Goal: Task Accomplishment & Management: Manage account settings

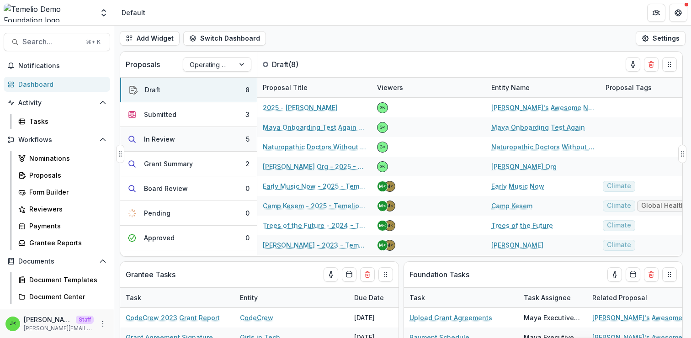
click at [212, 138] on button "In Review 5" at bounding box center [188, 139] width 137 height 25
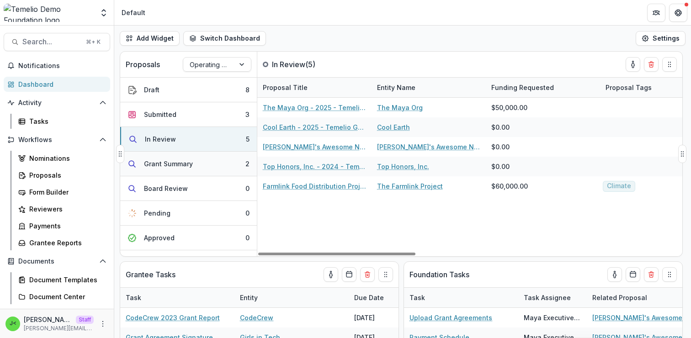
click at [211, 164] on button "Grant Summary 2" at bounding box center [188, 164] width 137 height 25
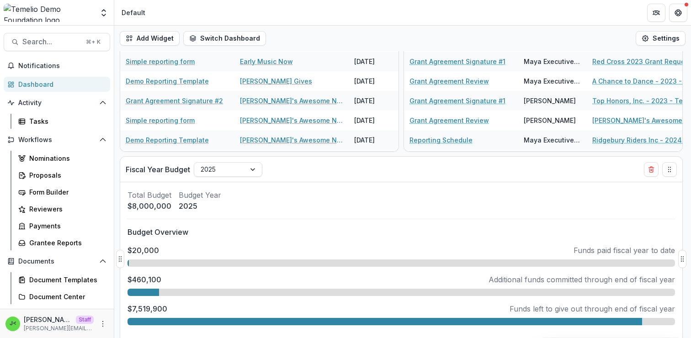
scroll to position [322, 0]
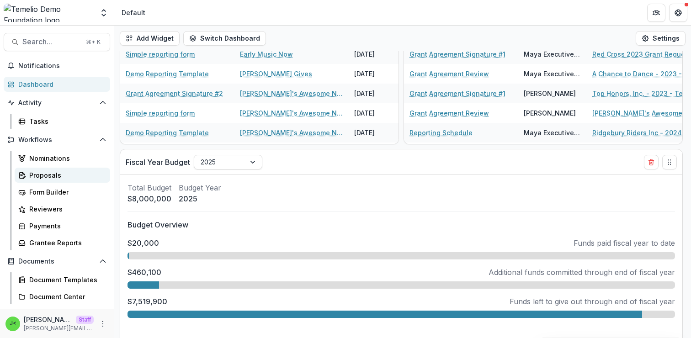
click at [68, 176] on div "Proposals" at bounding box center [66, 175] width 74 height 10
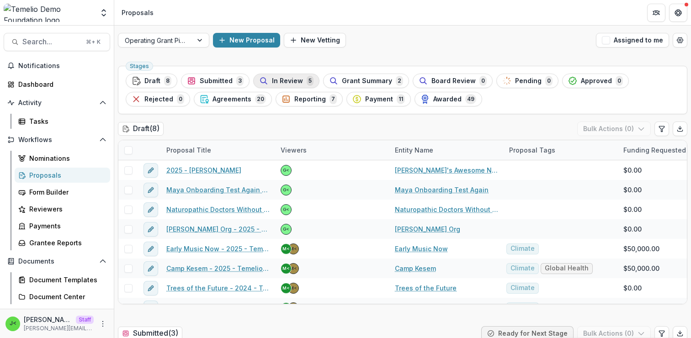
click at [277, 84] on span "In Review" at bounding box center [287, 81] width 31 height 8
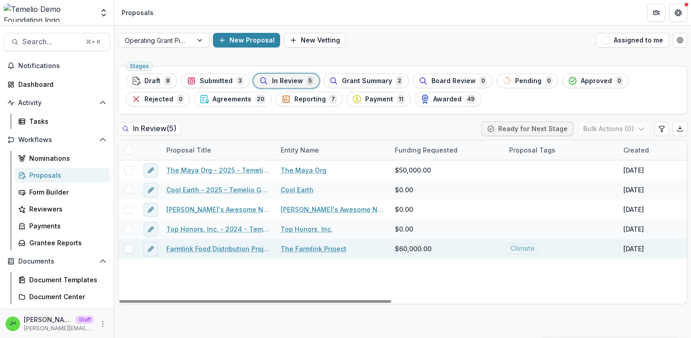
click at [199, 249] on link "Farmlink Food Distribution Project - updated" at bounding box center [217, 249] width 103 height 10
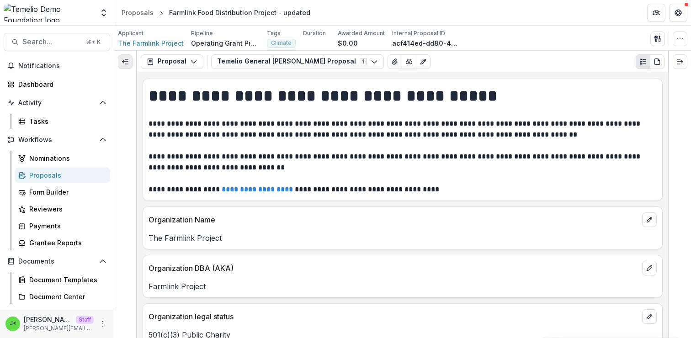
click at [124, 63] on icon "Expand left" at bounding box center [124, 61] width 7 height 7
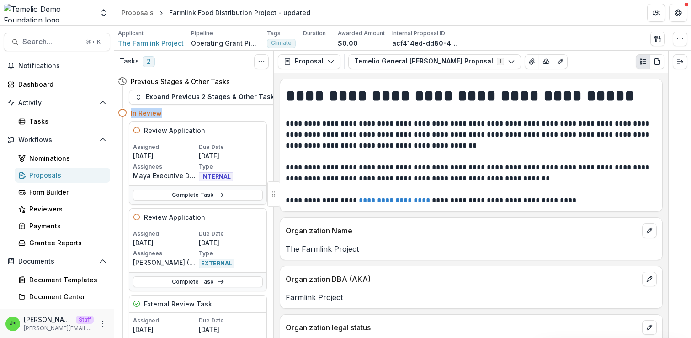
drag, startPoint x: 162, startPoint y: 116, endPoint x: 121, endPoint y: 114, distance: 41.6
click at [121, 114] on div "In Review" at bounding box center [192, 113] width 149 height 17
click at [191, 114] on div "In Review" at bounding box center [199, 113] width 136 height 10
click at [657, 63] on icon "PDF view" at bounding box center [656, 61] width 7 height 7
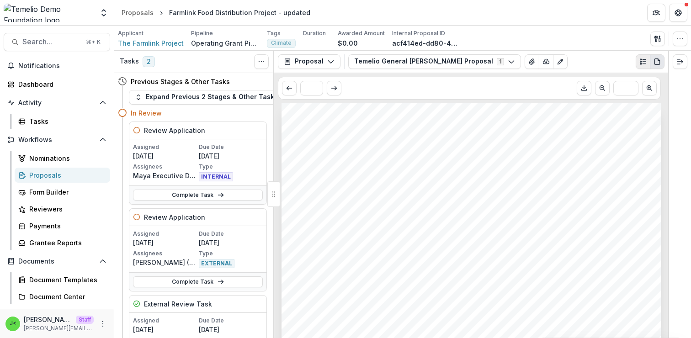
click at [642, 63] on icon "Plaintext view" at bounding box center [642, 61] width 7 height 7
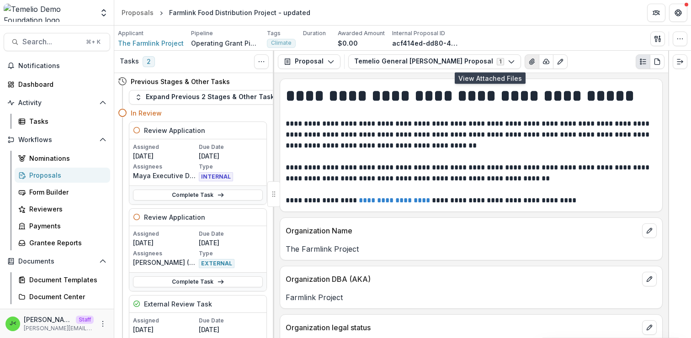
click at [528, 63] on icon "View Attached Files" at bounding box center [531, 61] width 7 height 7
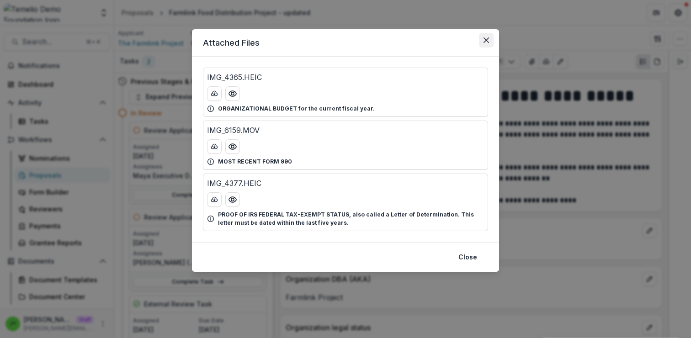
click at [485, 37] on icon "Close" at bounding box center [485, 39] width 5 height 5
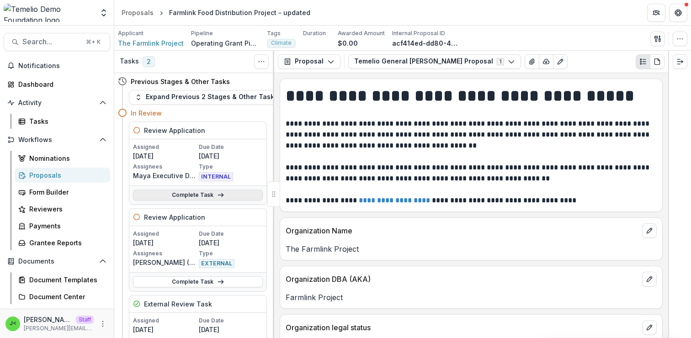
click at [190, 193] on link "Complete Task" at bounding box center [198, 195] width 130 height 11
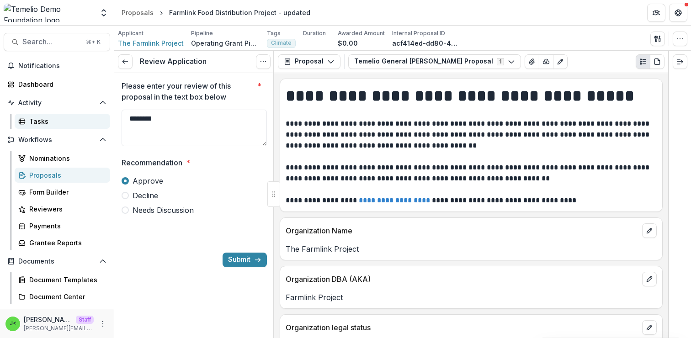
drag, startPoint x: 174, startPoint y: 120, endPoint x: 88, endPoint y: 121, distance: 85.4
click at [88, 121] on main "Search... ⌘ + K Notifications Dashboard Activity Tasks Workflows Nominations Pr…" at bounding box center [345, 182] width 691 height 312
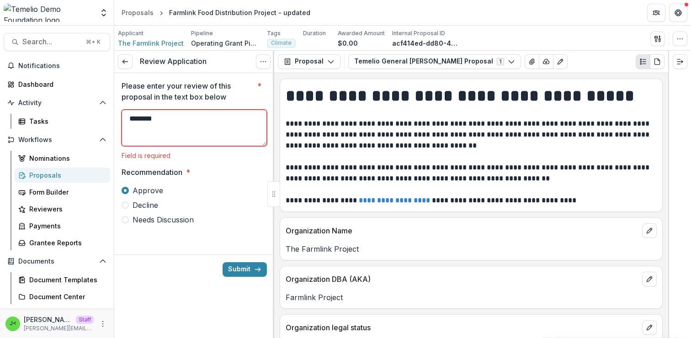
type textarea "********"
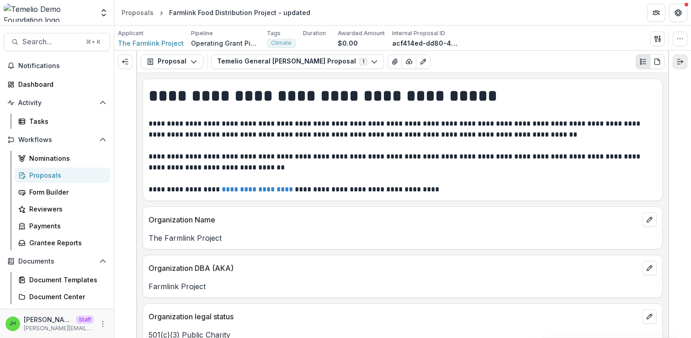
click at [679, 62] on icon "Expand right" at bounding box center [679, 61] width 7 height 7
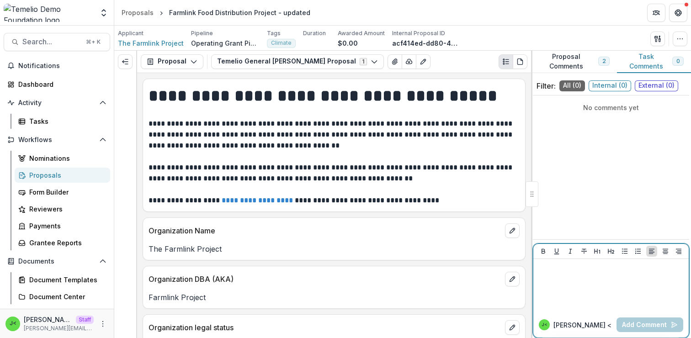
click at [565, 272] on p at bounding box center [611, 268] width 148 height 10
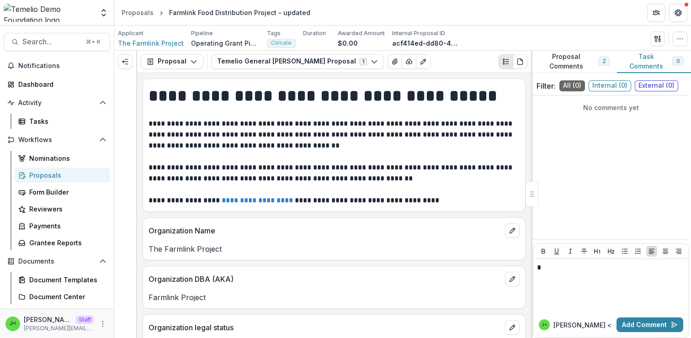
click at [595, 164] on div "No comments yet" at bounding box center [611, 167] width 156 height 137
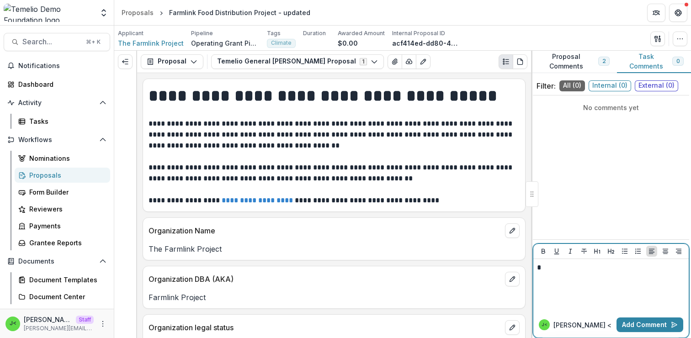
click at [549, 269] on p "*" at bounding box center [611, 268] width 148 height 10
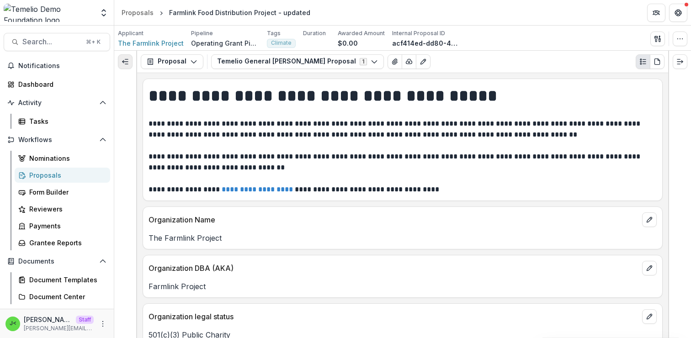
click at [124, 60] on icon "Expand left" at bounding box center [124, 61] width 7 height 7
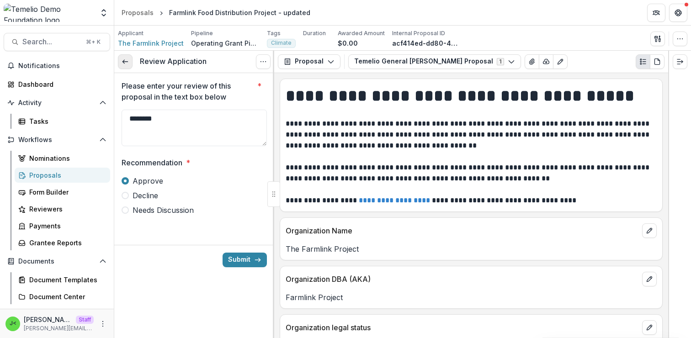
click at [126, 60] on icon at bounding box center [124, 61] width 7 height 7
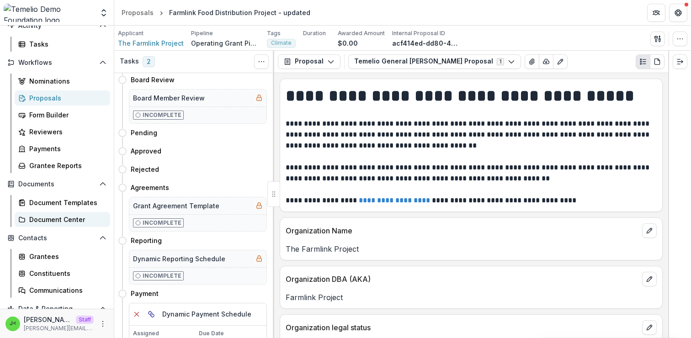
scroll to position [137, 0]
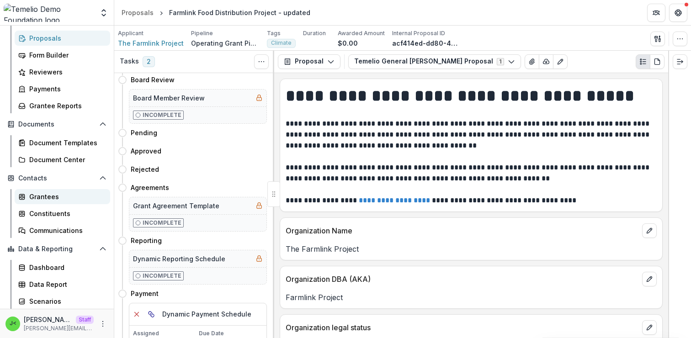
click at [59, 196] on div "Grantees" at bounding box center [66, 197] width 74 height 10
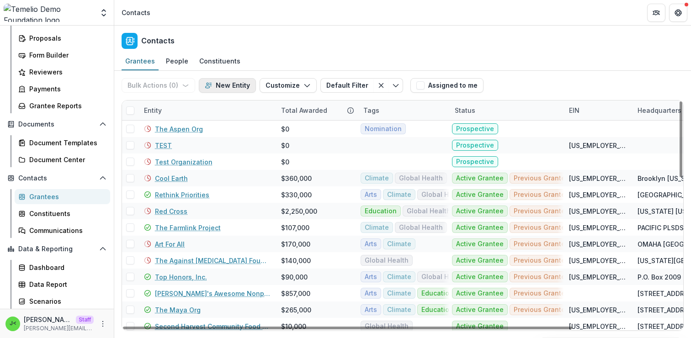
click at [232, 89] on button "New Entity" at bounding box center [227, 85] width 57 height 15
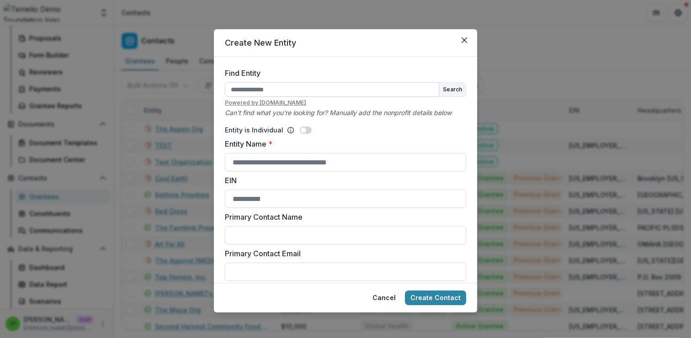
click at [243, 89] on input "Find Entity" at bounding box center [332, 89] width 214 height 15
click at [295, 72] on label "Find Entity" at bounding box center [343, 73] width 236 height 11
click at [295, 82] on input "Find Entity" at bounding box center [332, 89] width 214 height 15
click at [465, 43] on button "Close" at bounding box center [464, 40] width 15 height 15
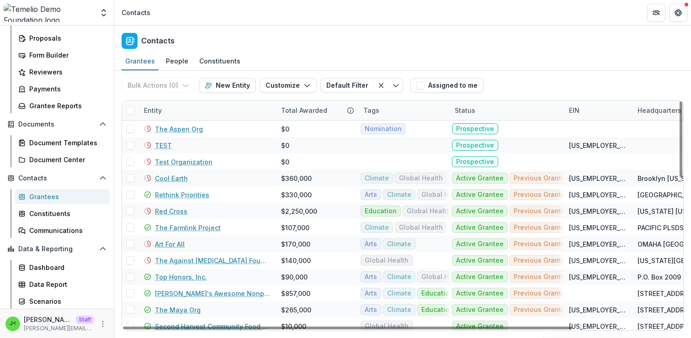
click at [385, 110] on div "Tags" at bounding box center [403, 110] width 91 height 20
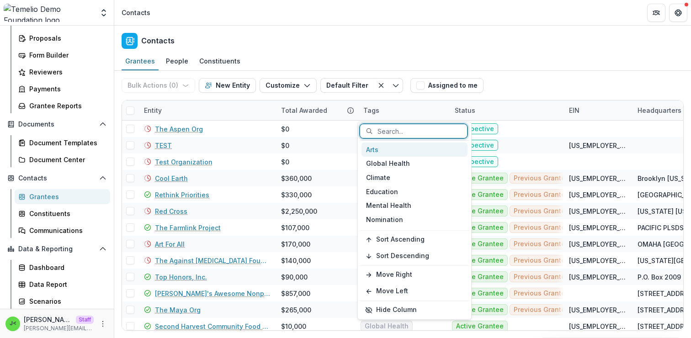
click at [380, 148] on div "Arts" at bounding box center [414, 150] width 106 height 14
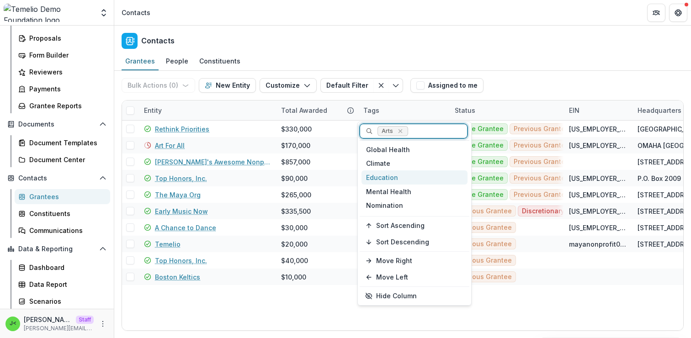
click at [385, 175] on div "Education" at bounding box center [414, 177] width 106 height 14
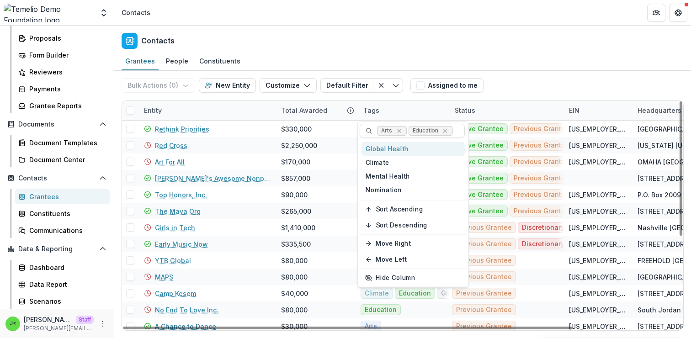
click at [515, 81] on div "Bulk Actions ( 0 ) Send Email Create Proposals Create Tasks New Entity Customiz…" at bounding box center [402, 85] width 562 height 29
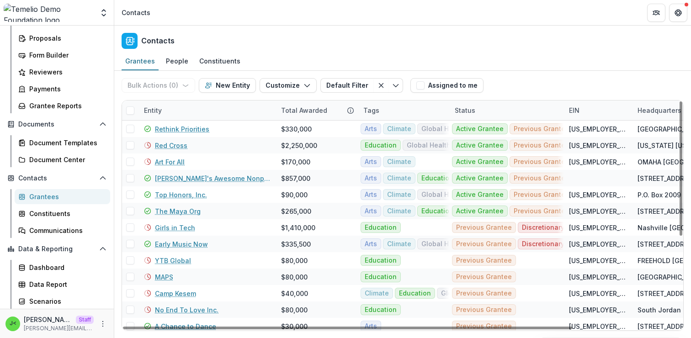
click at [483, 105] on div "Status" at bounding box center [506, 110] width 114 height 20
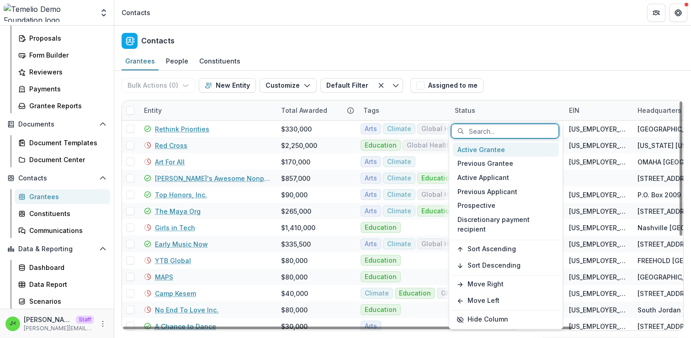
click at [478, 147] on div "Active Grantee" at bounding box center [506, 150] width 106 height 14
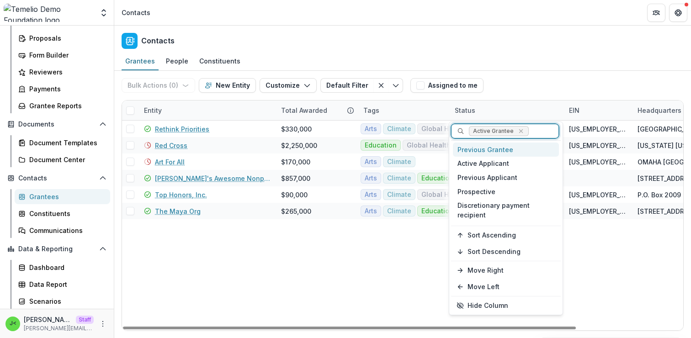
click at [569, 74] on div "Bulk Actions ( 0 ) Send Email Create Proposals Create Tasks New Entity Customiz…" at bounding box center [402, 85] width 562 height 29
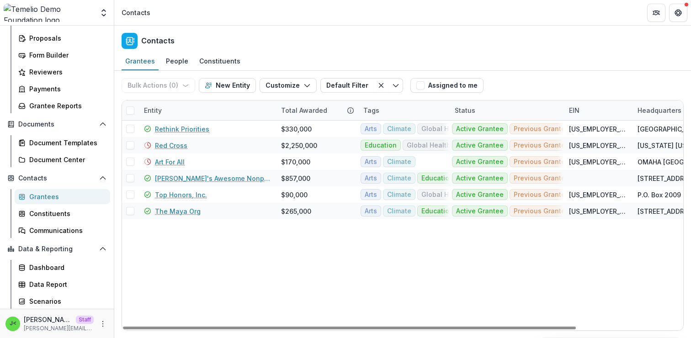
click at [132, 113] on span at bounding box center [130, 110] width 8 height 8
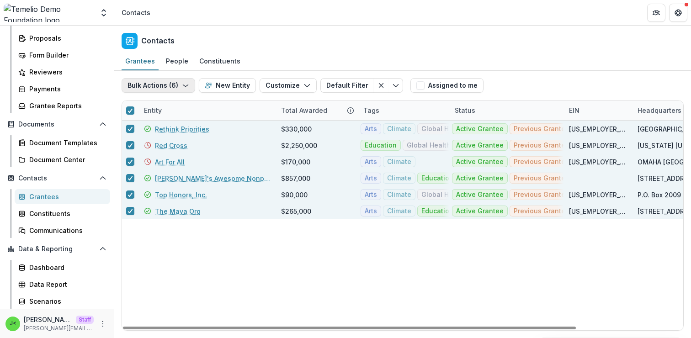
click at [186, 88] on icon "button" at bounding box center [185, 85] width 7 height 7
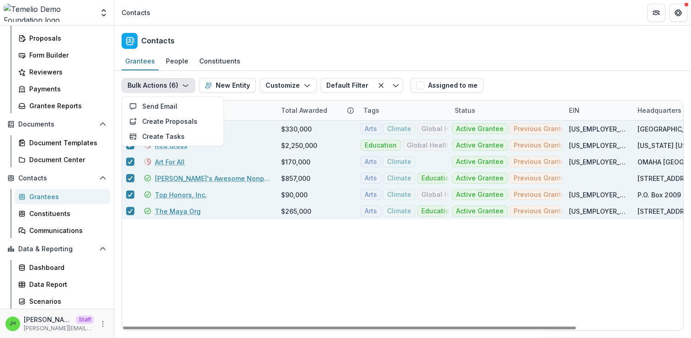
click at [249, 99] on div "Bulk Actions ( 6 ) Send Email Create Proposals Create Tasks New Entity Customiz…" at bounding box center [263, 85] width 285 height 29
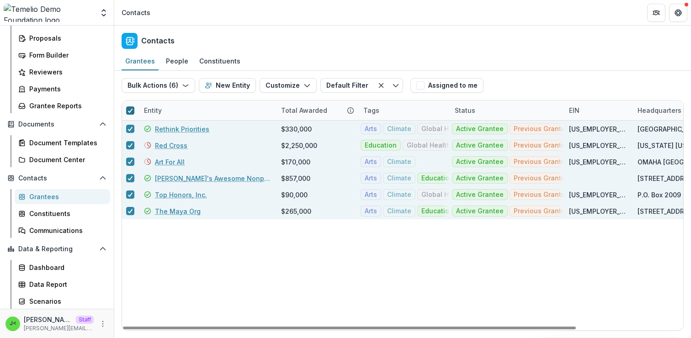
click at [130, 109] on icon at bounding box center [129, 110] width 5 height 5
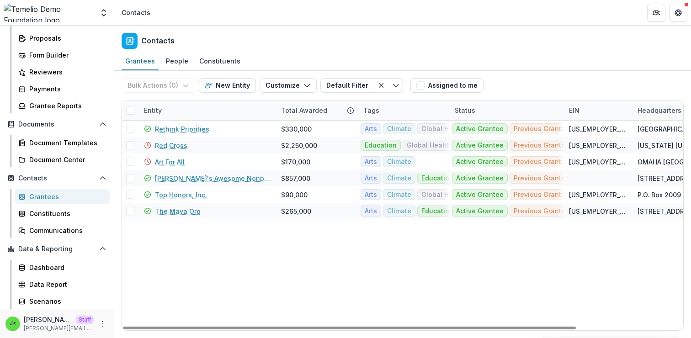
click at [395, 115] on div "Tags" at bounding box center [403, 110] width 91 height 20
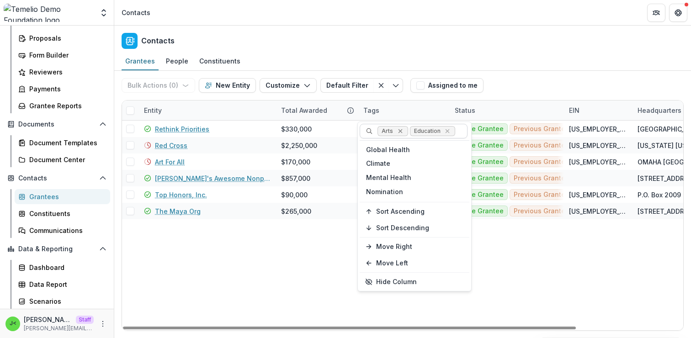
click at [402, 133] on icon "Remove Arts" at bounding box center [399, 130] width 7 height 7
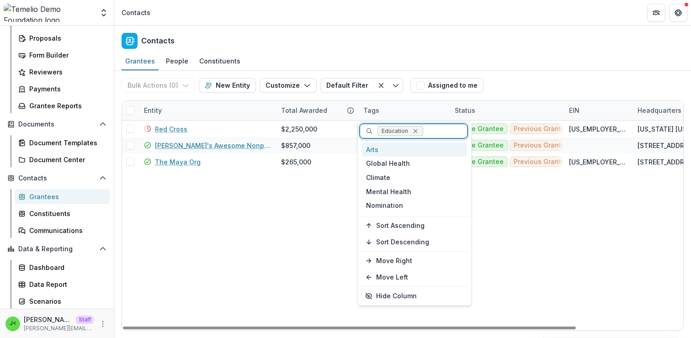
click at [417, 132] on icon "Remove Education" at bounding box center [415, 130] width 7 height 7
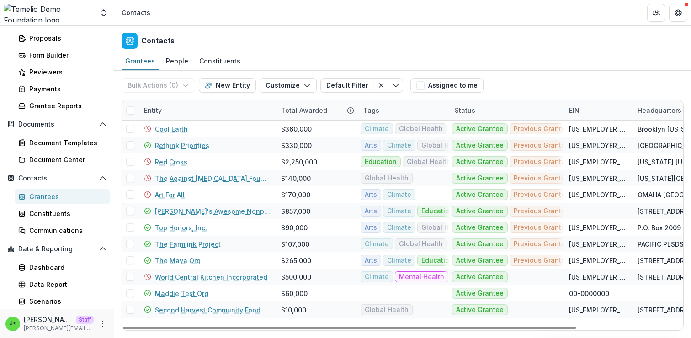
click at [487, 108] on div "Status" at bounding box center [506, 110] width 114 height 20
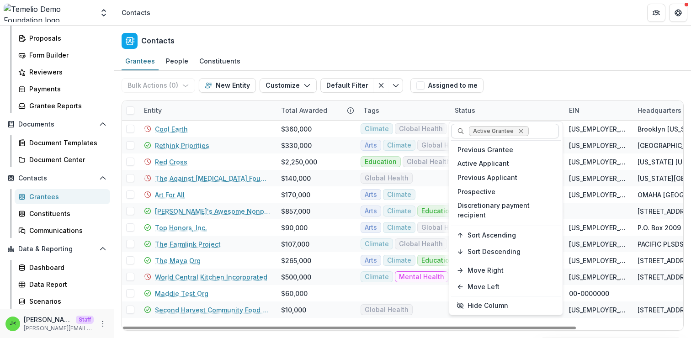
click at [520, 133] on icon "Remove Active Grantee" at bounding box center [520, 130] width 7 height 7
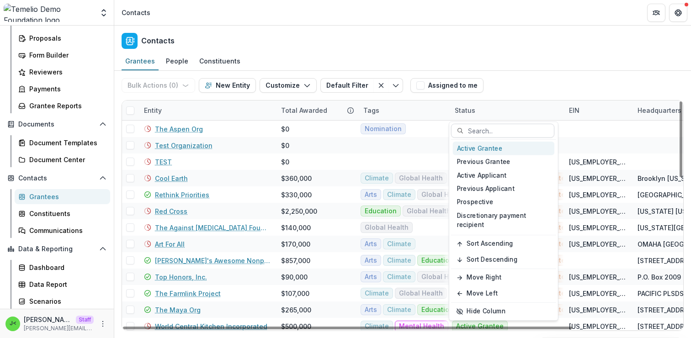
click at [234, 116] on div "Entity" at bounding box center [206, 110] width 137 height 20
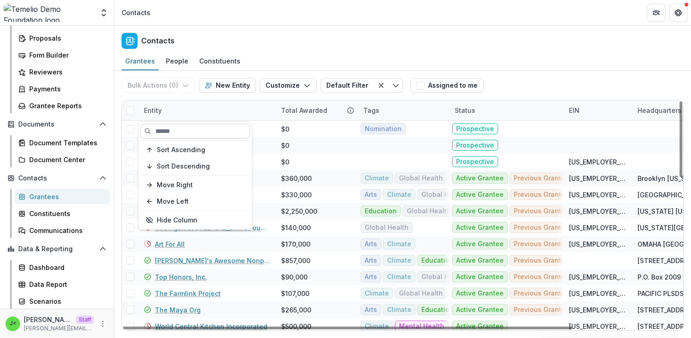
click at [212, 132] on input at bounding box center [195, 131] width 110 height 15
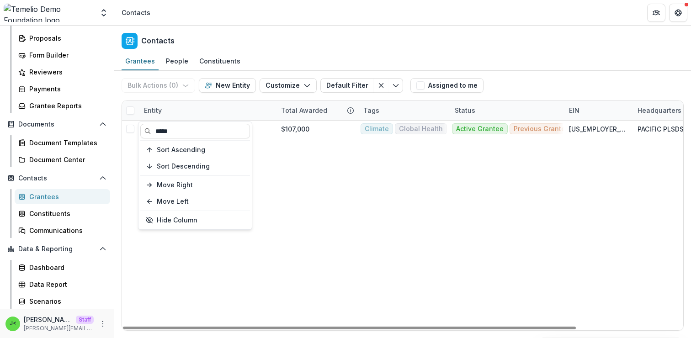
type input "*****"
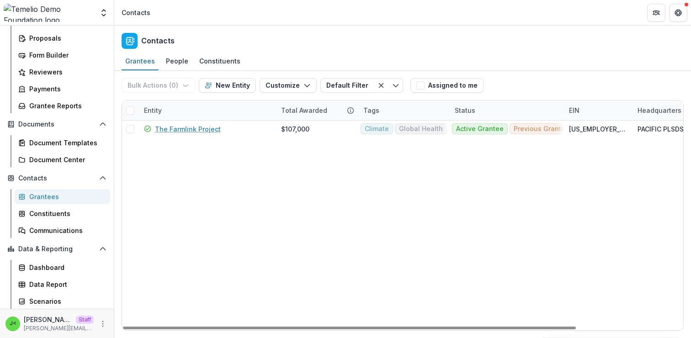
click at [401, 222] on div "The Farmlink Project $107,000 Climate Global Health Active Grantee Previous Gra…" at bounding box center [468, 226] width 692 height 210
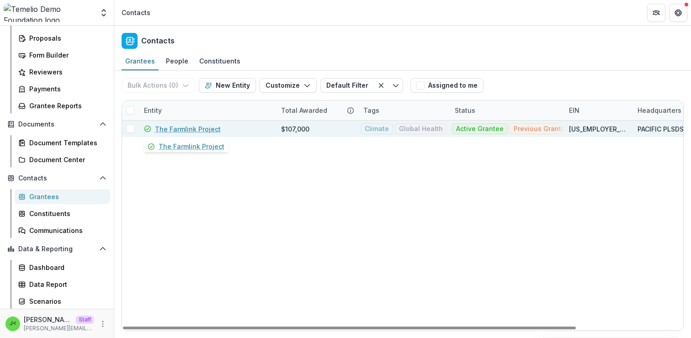
click at [182, 129] on link "The Farmlink Project" at bounding box center [188, 129] width 66 height 10
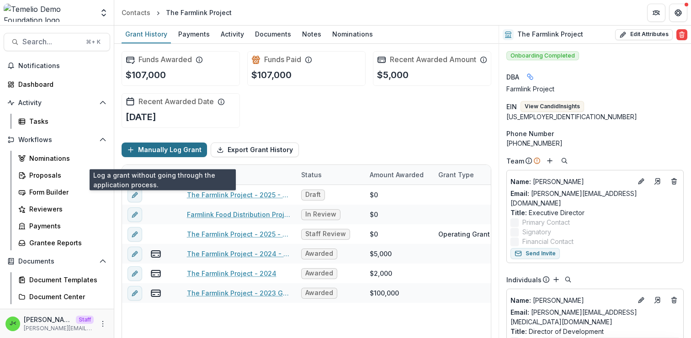
click at [157, 157] on button "Manually Log Grant" at bounding box center [163, 150] width 85 height 15
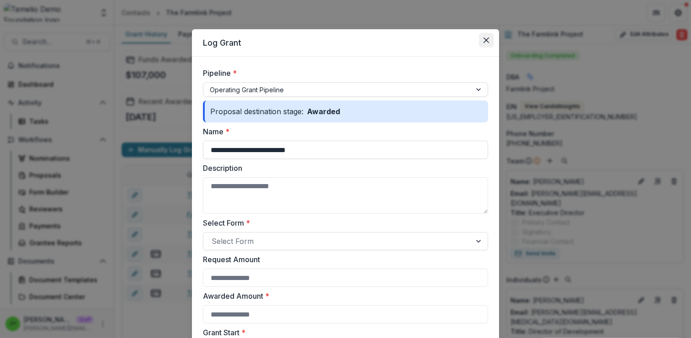
click at [486, 41] on icon "Close" at bounding box center [485, 39] width 5 height 5
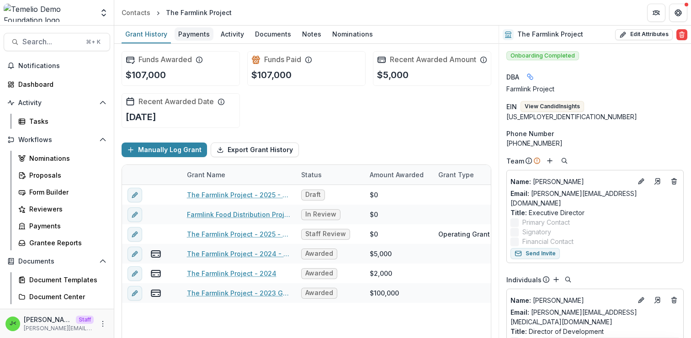
click at [190, 33] on div "Payments" at bounding box center [193, 33] width 39 height 13
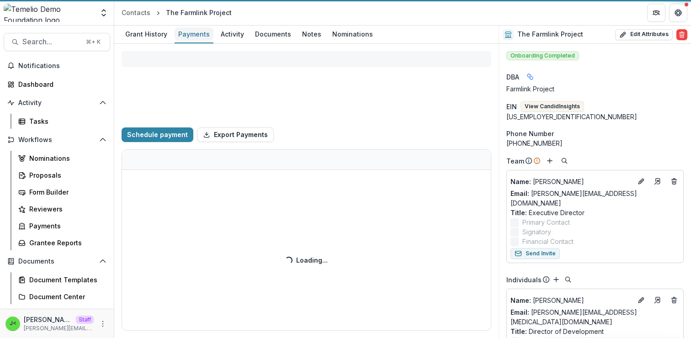
select select "****"
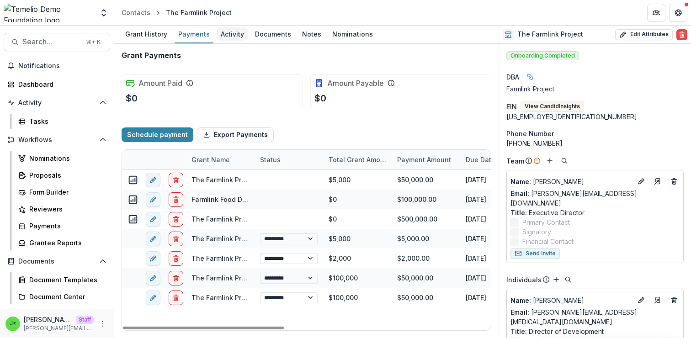
click at [228, 36] on div "Activity" at bounding box center [232, 33] width 31 height 13
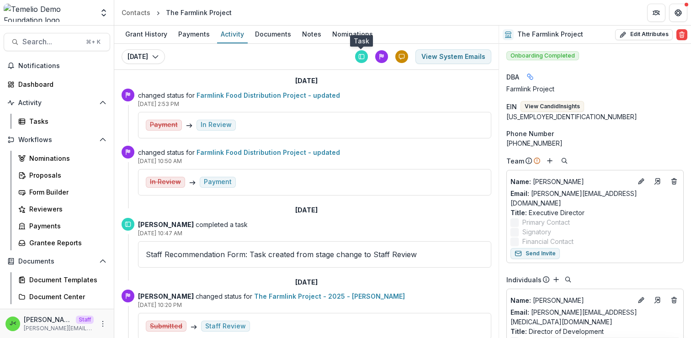
click at [361, 56] on icon at bounding box center [361, 56] width 6 height 6
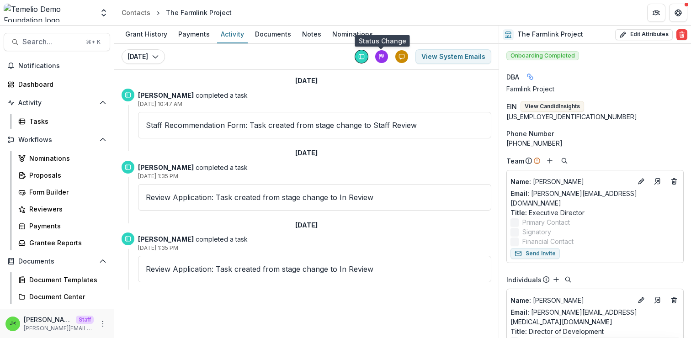
click at [380, 59] on icon at bounding box center [381, 56] width 6 height 6
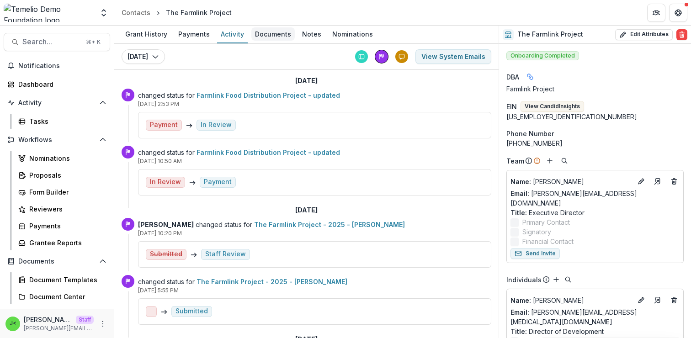
click at [266, 36] on div "Documents" at bounding box center [272, 33] width 43 height 13
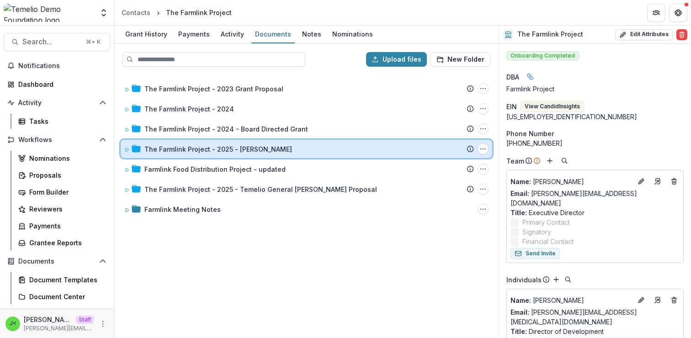
click at [127, 152] on icon at bounding box center [126, 149] width 5 height 5
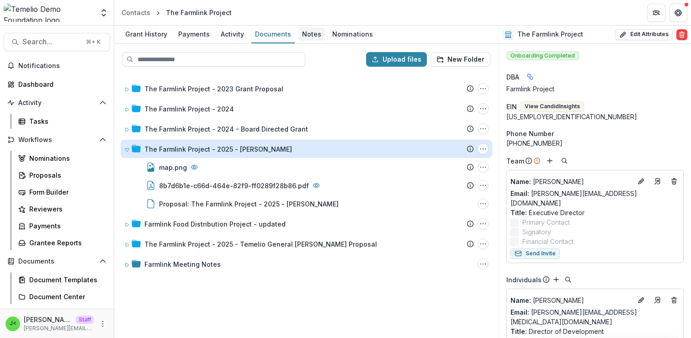
click at [302, 37] on div "Notes" at bounding box center [311, 33] width 26 height 13
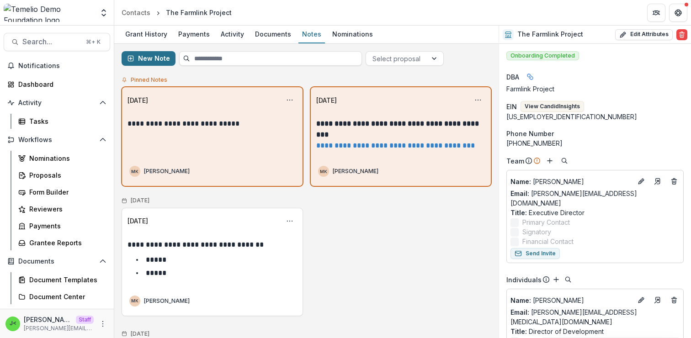
click at [156, 61] on button "New Note" at bounding box center [148, 58] width 54 height 15
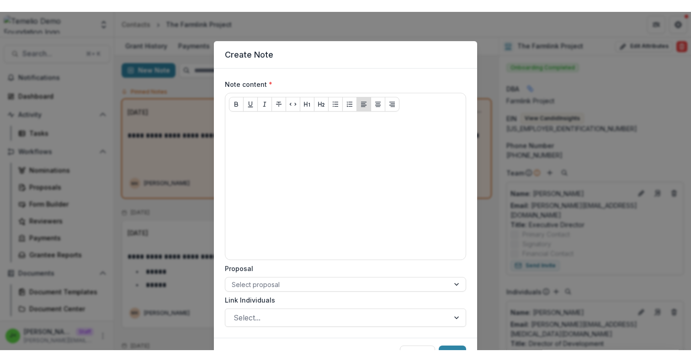
scroll to position [47, 0]
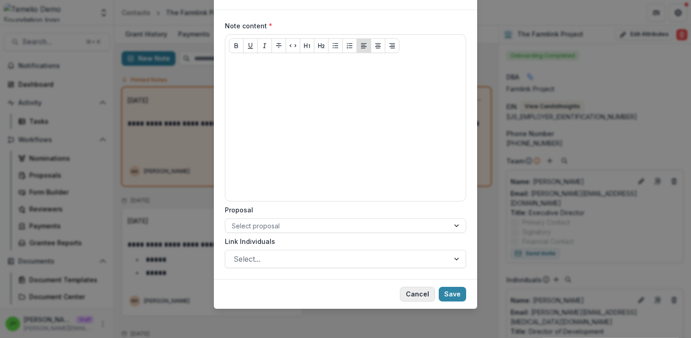
click at [415, 296] on button "Cancel" at bounding box center [417, 294] width 35 height 15
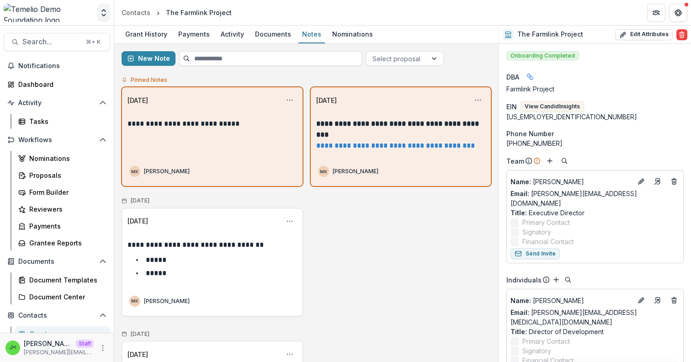
click at [103, 17] on icon "Open entity switcher" at bounding box center [103, 12] width 9 height 9
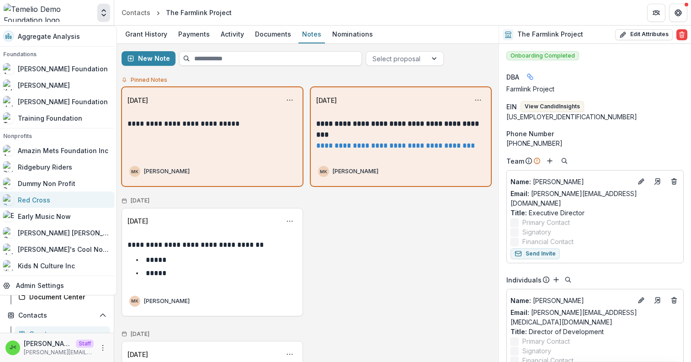
click at [56, 201] on div "Red Cross" at bounding box center [56, 199] width 106 height 11
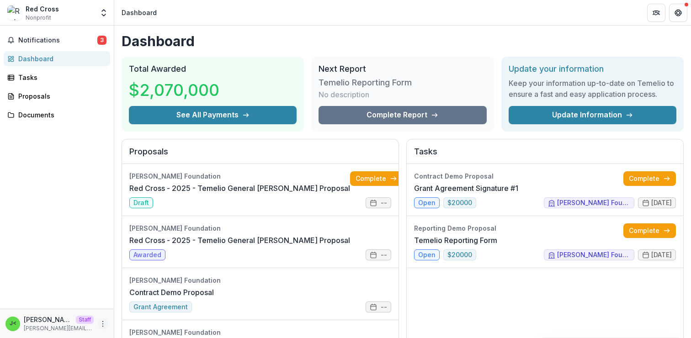
click at [101, 322] on icon "More" at bounding box center [102, 323] width 7 height 7
click at [168, 305] on link "Settings" at bounding box center [163, 304] width 98 height 15
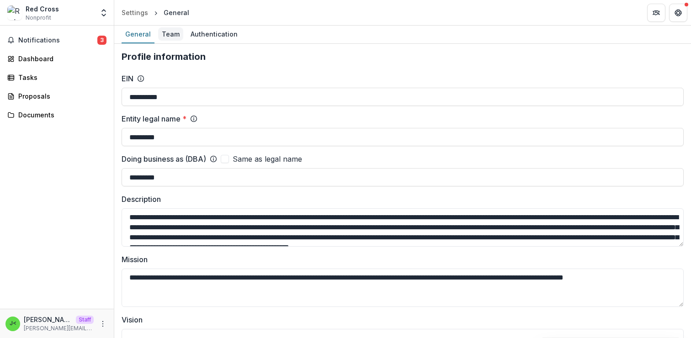
click at [174, 38] on div "Team" at bounding box center [170, 33] width 25 height 13
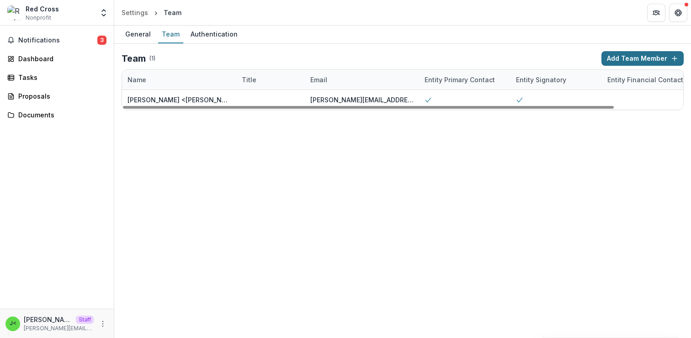
click at [644, 56] on button "Add Team Member" at bounding box center [642, 58] width 82 height 15
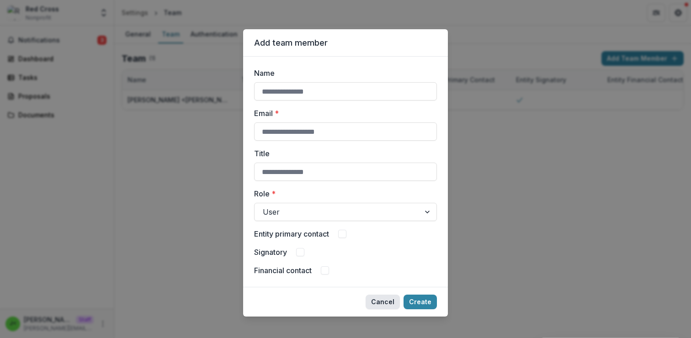
click at [383, 303] on button "Cancel" at bounding box center [382, 302] width 34 height 15
